Goal: Information Seeking & Learning: Learn about a topic

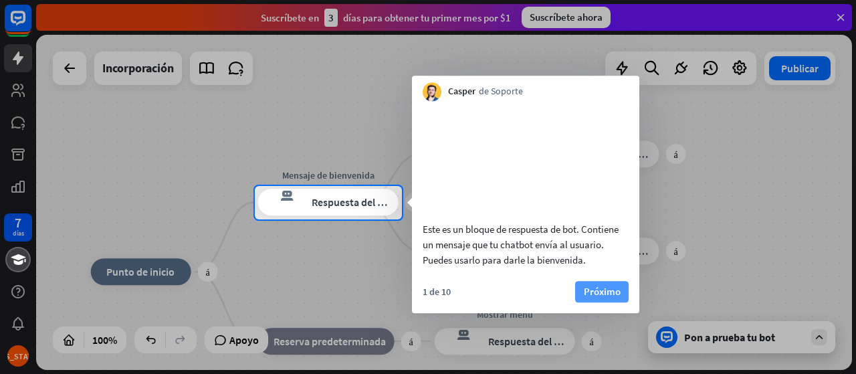
click at [592, 298] on font "Próximo" at bounding box center [602, 291] width 37 height 19
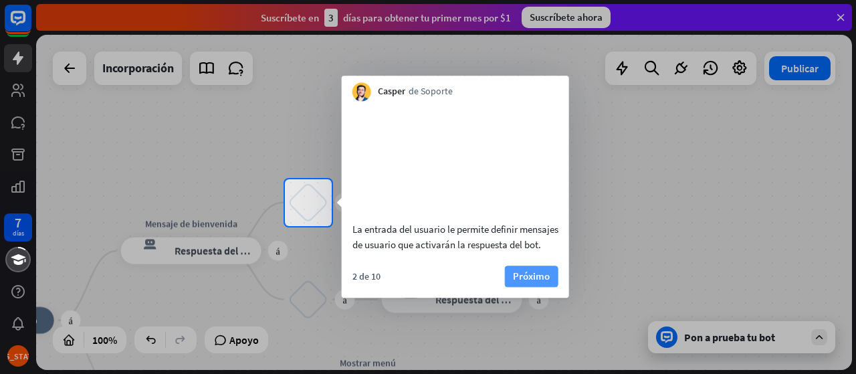
click at [550, 287] on button "Próximo" at bounding box center [532, 276] width 54 height 21
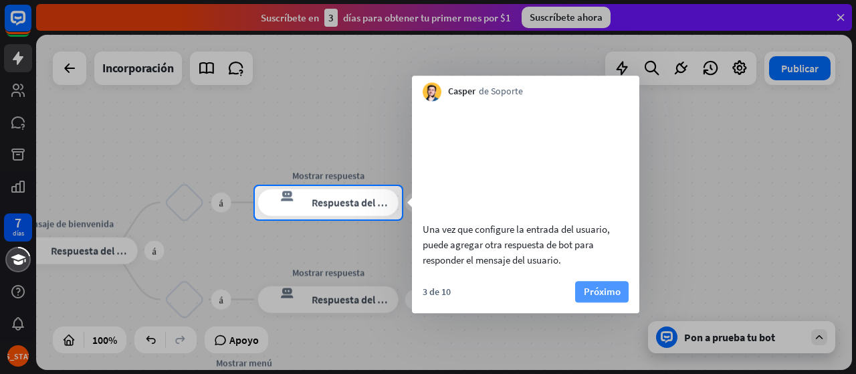
click at [580, 302] on button "Próximo" at bounding box center [602, 291] width 54 height 21
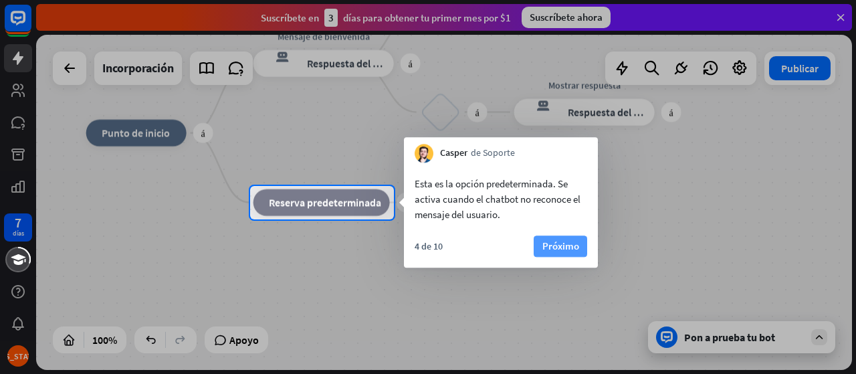
click at [569, 243] on font "Próximo" at bounding box center [560, 245] width 37 height 13
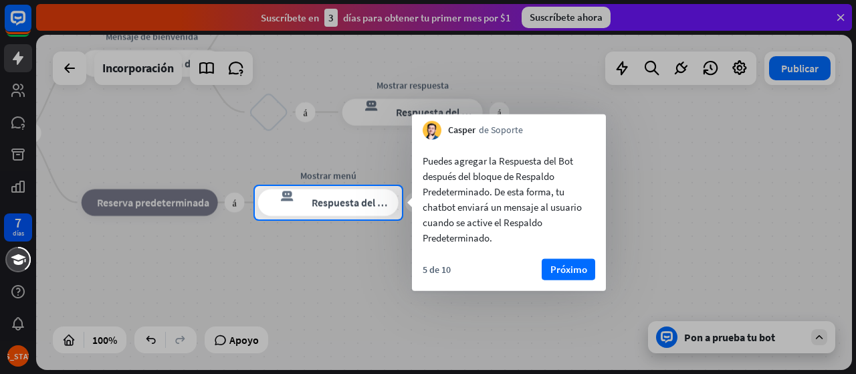
click at [573, 258] on div "Puedes agregar la Respuesta del Bot después del bloque de Respaldo Predetermina…" at bounding box center [509, 215] width 194 height 151
click at [571, 264] on font "Próximo" at bounding box center [569, 269] width 37 height 13
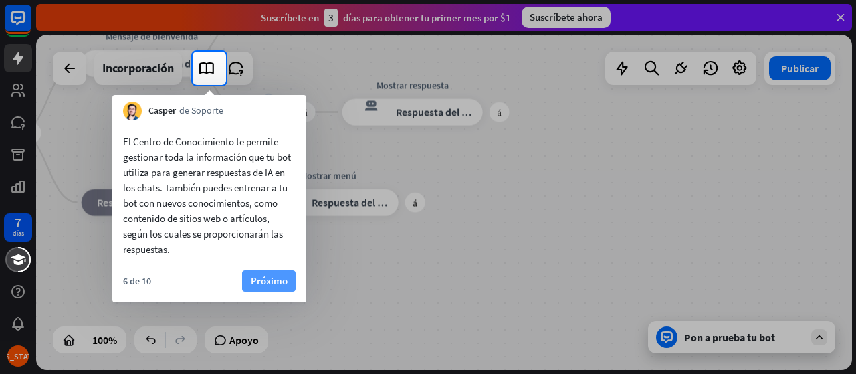
click at [268, 270] on button "Próximo" at bounding box center [269, 280] width 54 height 21
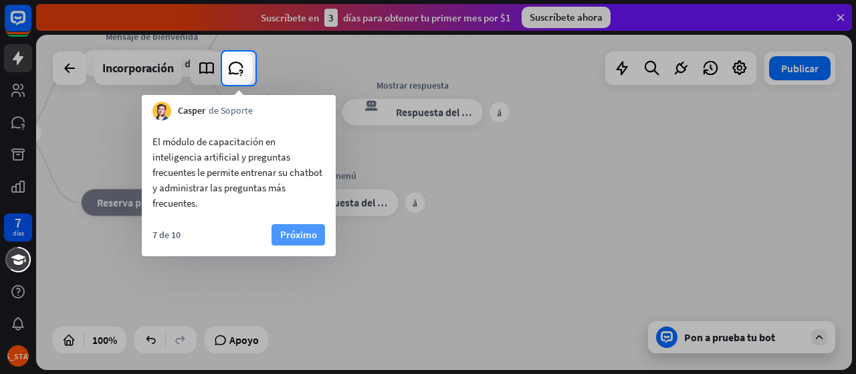
click at [302, 241] on font "Próximo" at bounding box center [298, 234] width 37 height 13
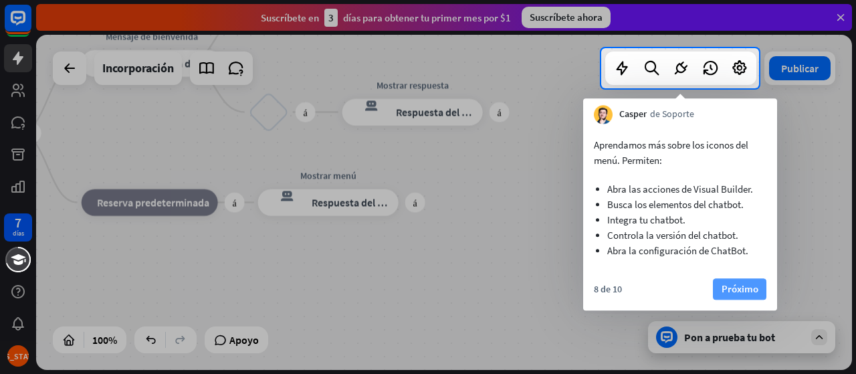
click at [738, 288] on font "Próximo" at bounding box center [740, 288] width 37 height 13
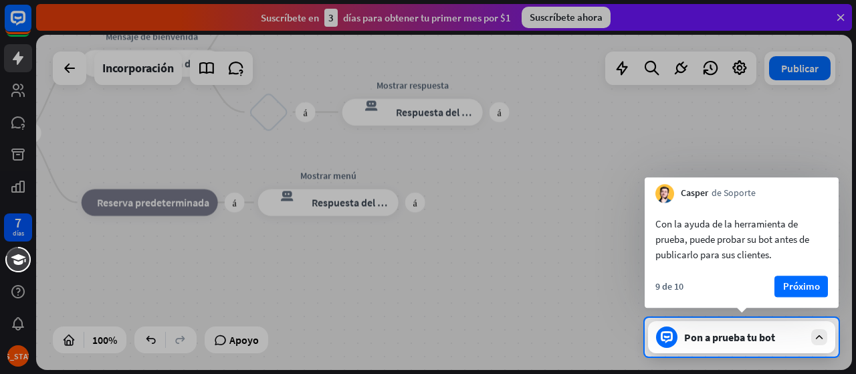
click at [738, 288] on div "9 de 10 Próximo" at bounding box center [742, 292] width 194 height 32
click at [776, 282] on button "Próximo" at bounding box center [802, 286] width 54 height 21
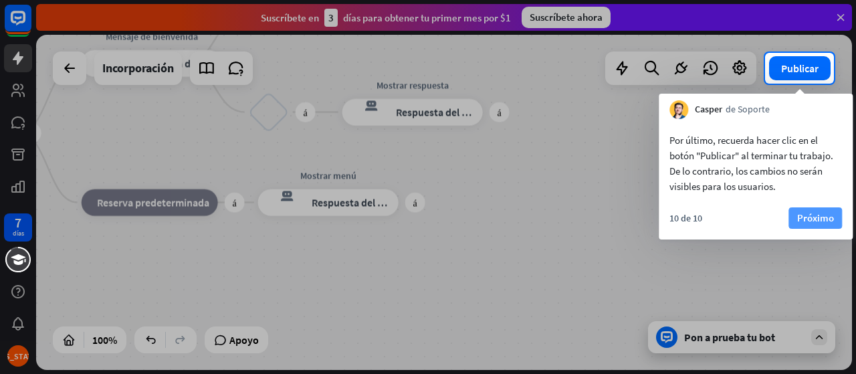
click at [795, 224] on button "Próximo" at bounding box center [816, 217] width 54 height 21
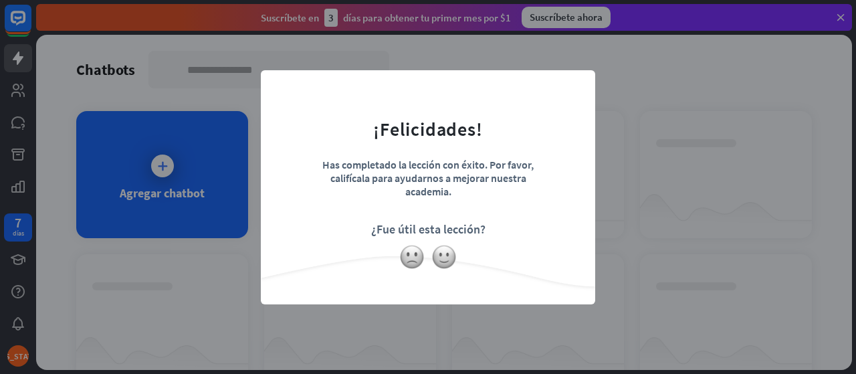
click at [615, 233] on div "cerca ¡Felicidades! Has completado la lección con éxito. Por favor, califícala …" at bounding box center [428, 187] width 856 height 374
click at [436, 262] on img at bounding box center [443, 256] width 25 height 25
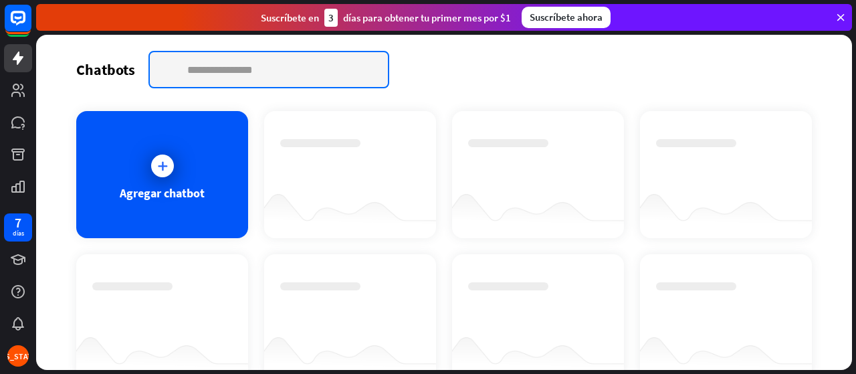
click at [256, 72] on input "text" at bounding box center [269, 69] width 238 height 35
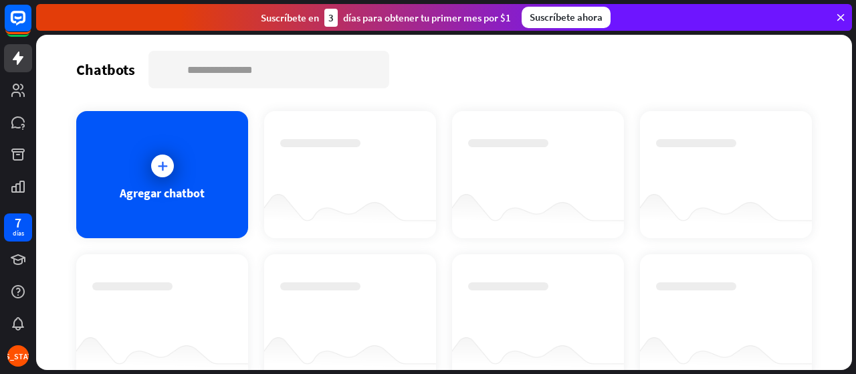
click at [342, 344] on div at bounding box center [350, 355] width 172 height 52
click at [9, 120] on link at bounding box center [18, 122] width 28 height 28
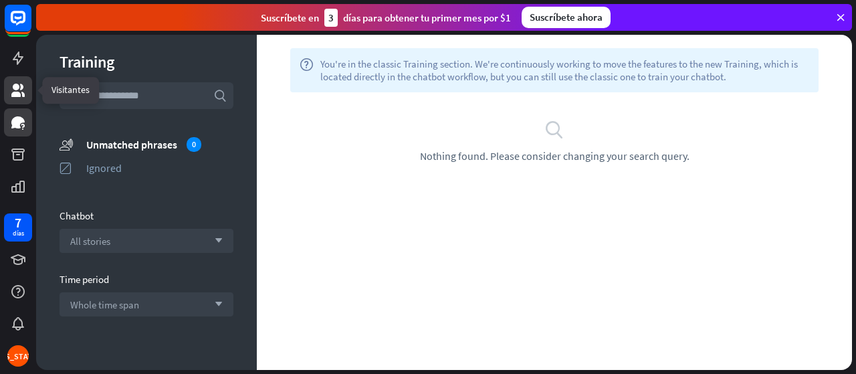
click at [15, 104] on link at bounding box center [18, 90] width 28 height 28
